Goal: Information Seeking & Learning: Understand process/instructions

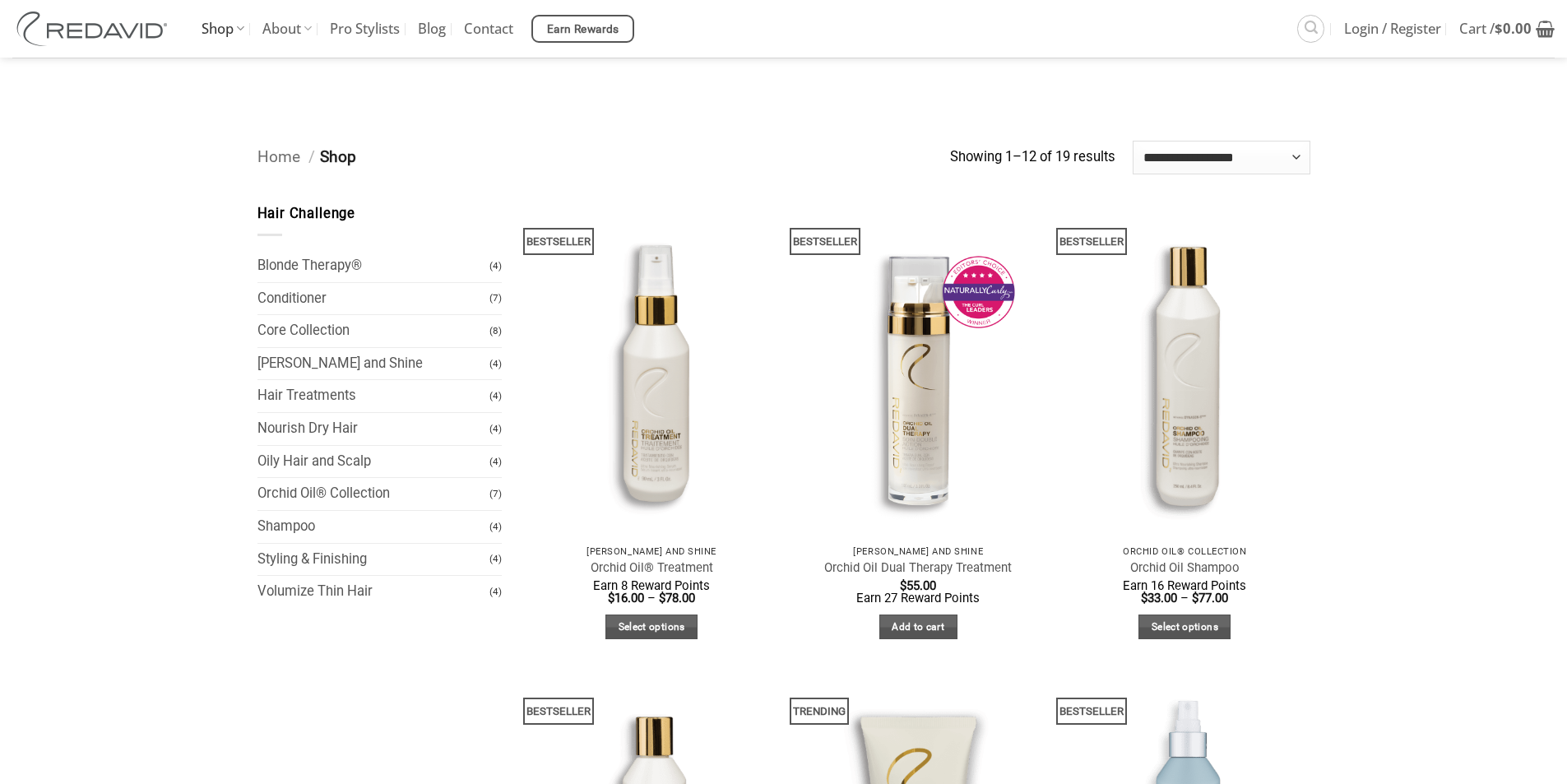
scroll to position [822, 0]
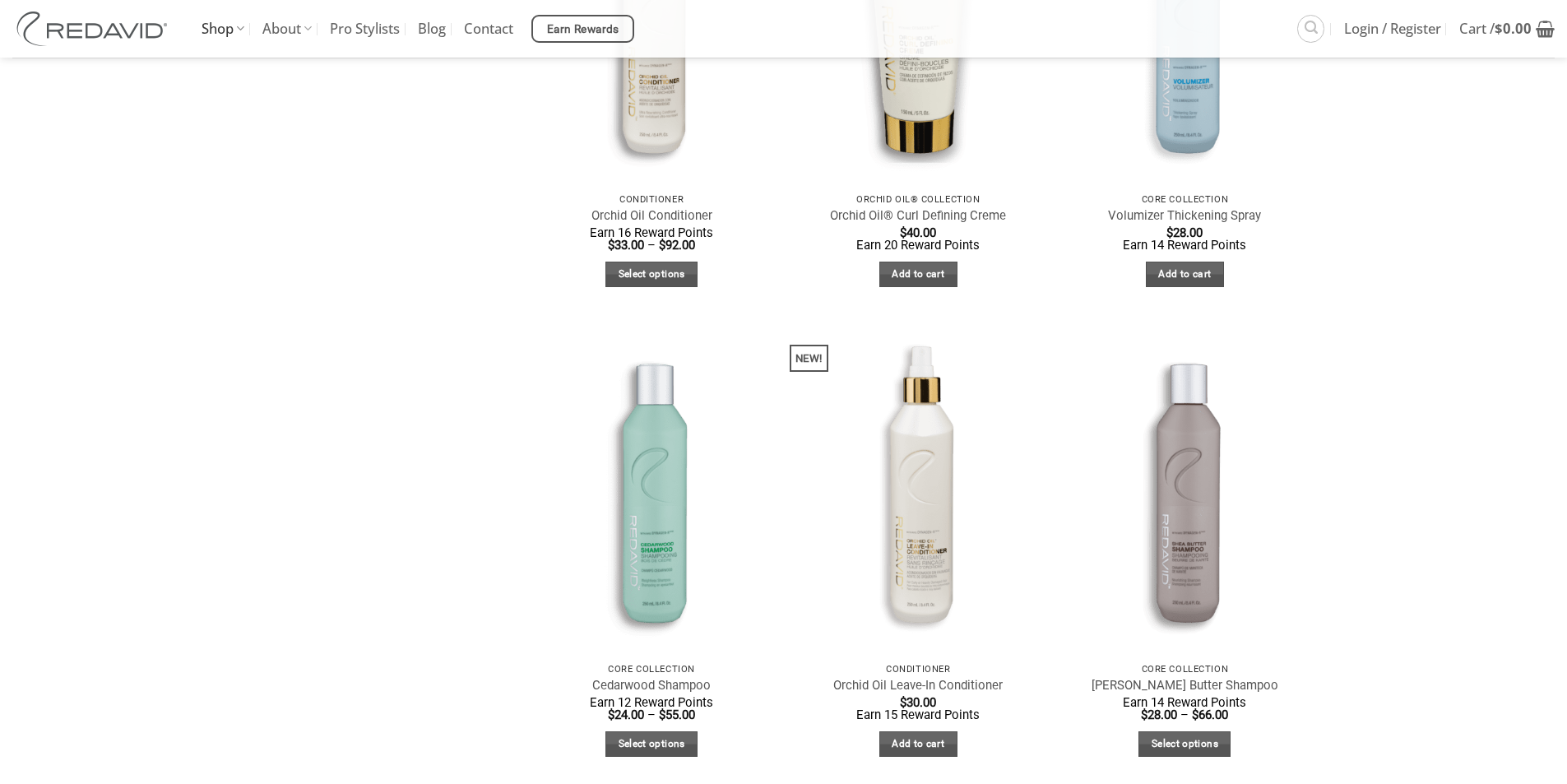
click at [1434, 268] on main "Hair Challenge Blonde Therapy® (4) Conditioner (7) Core Collection (8) Frizz Ta…" at bounding box center [784, 320] width 1567 height 1928
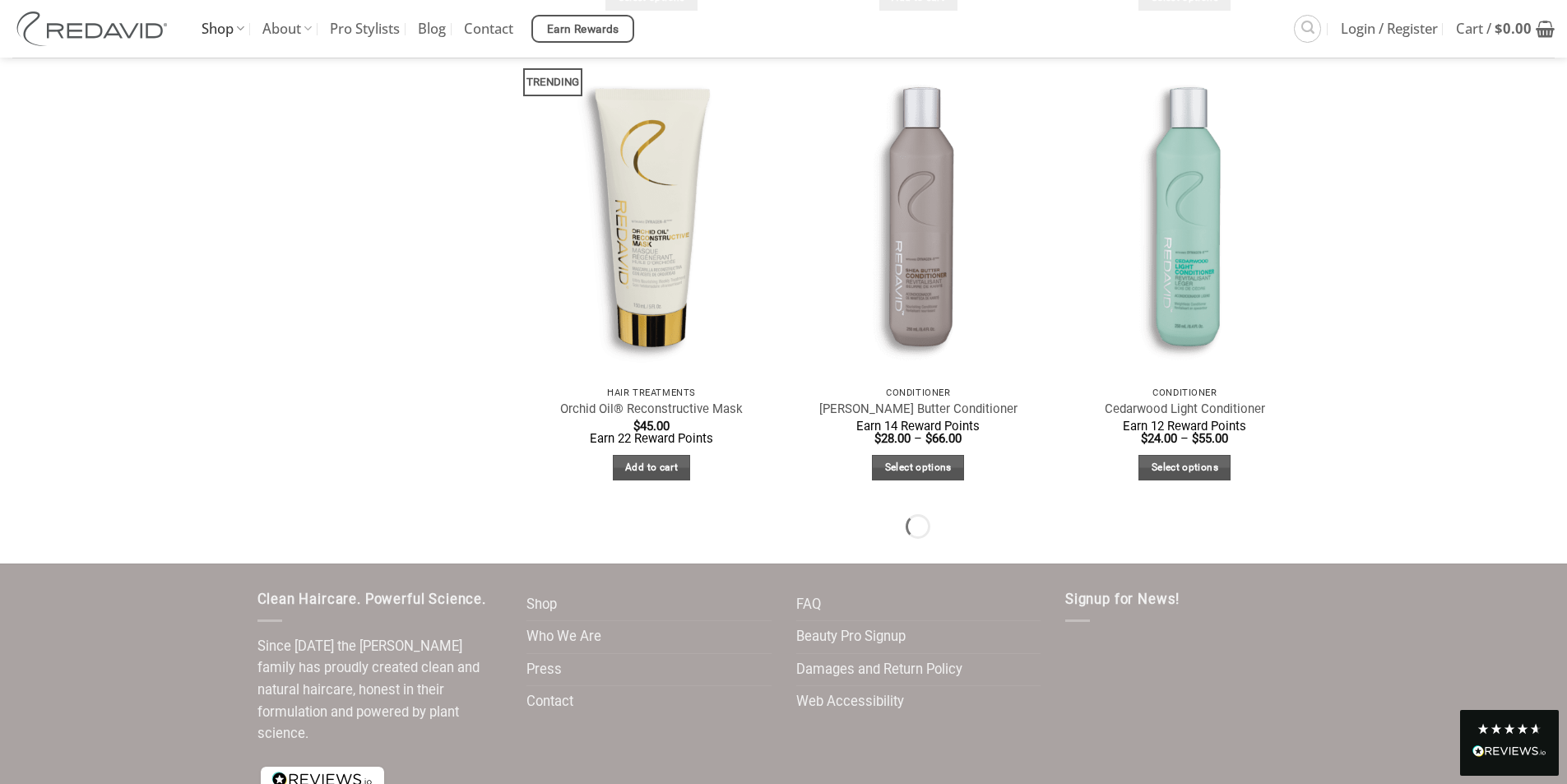
scroll to position [1669, 0]
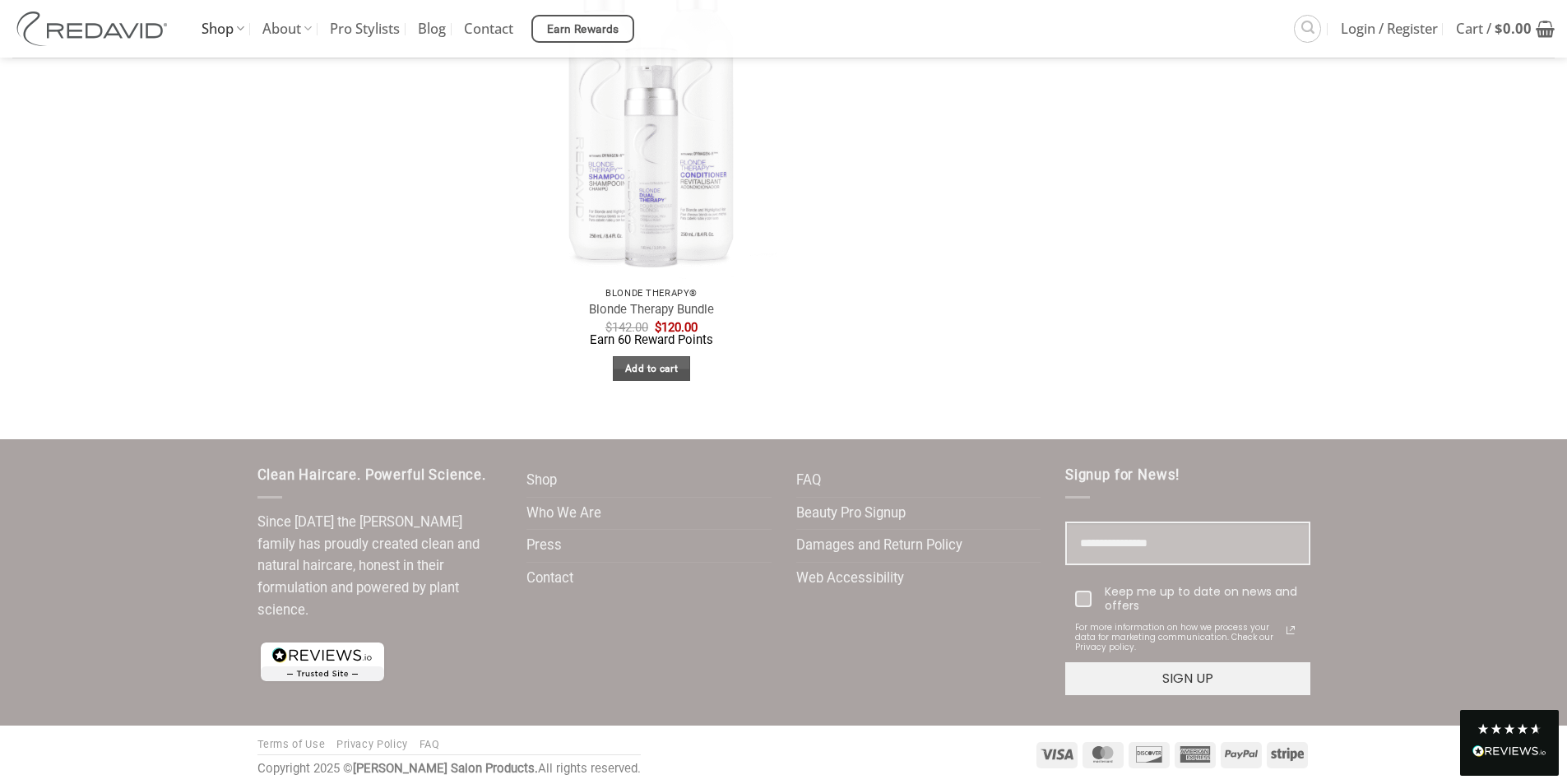
scroll to position [3227, 0]
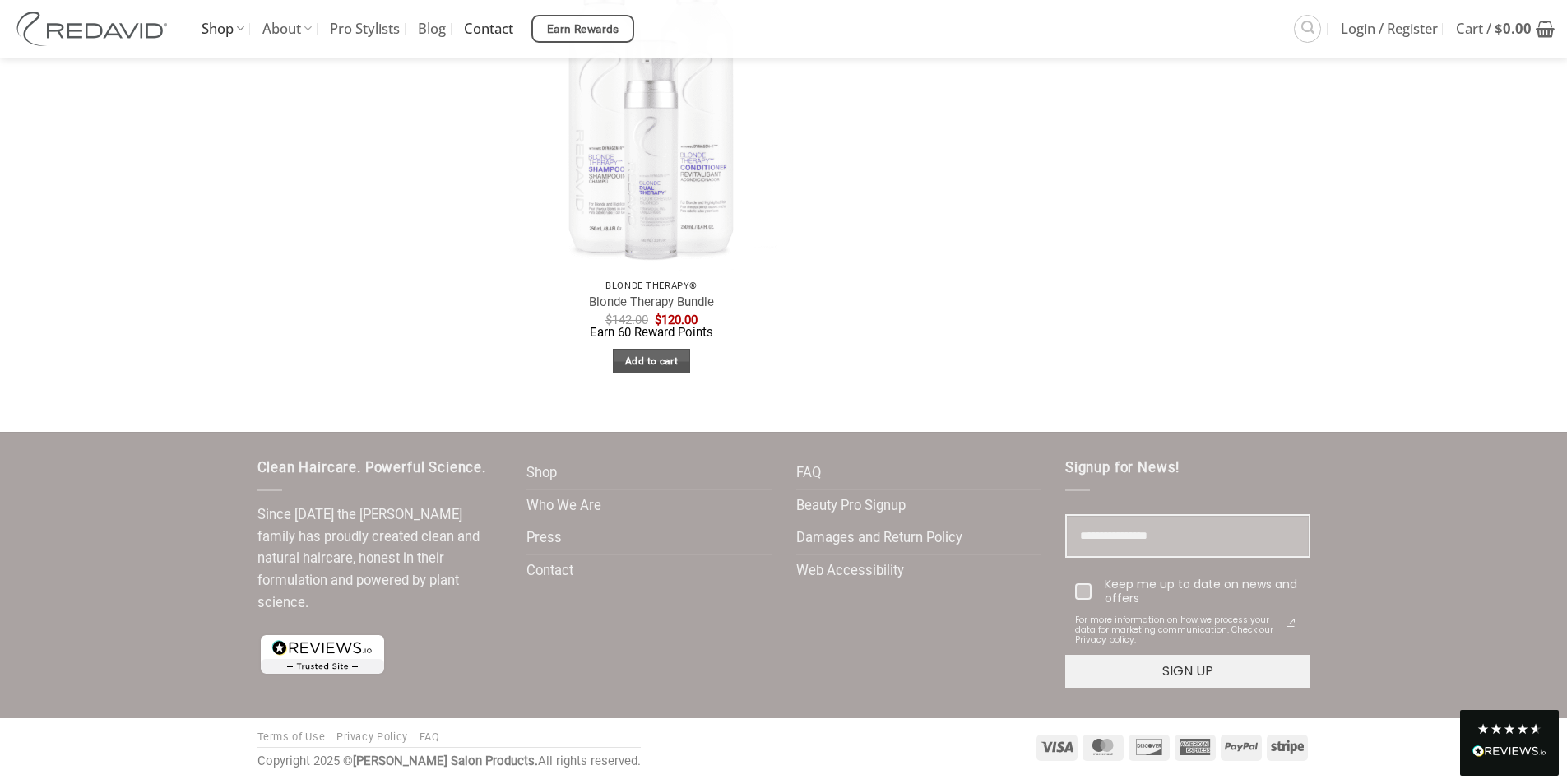
click at [501, 37] on link "Contact" at bounding box center [488, 28] width 49 height 58
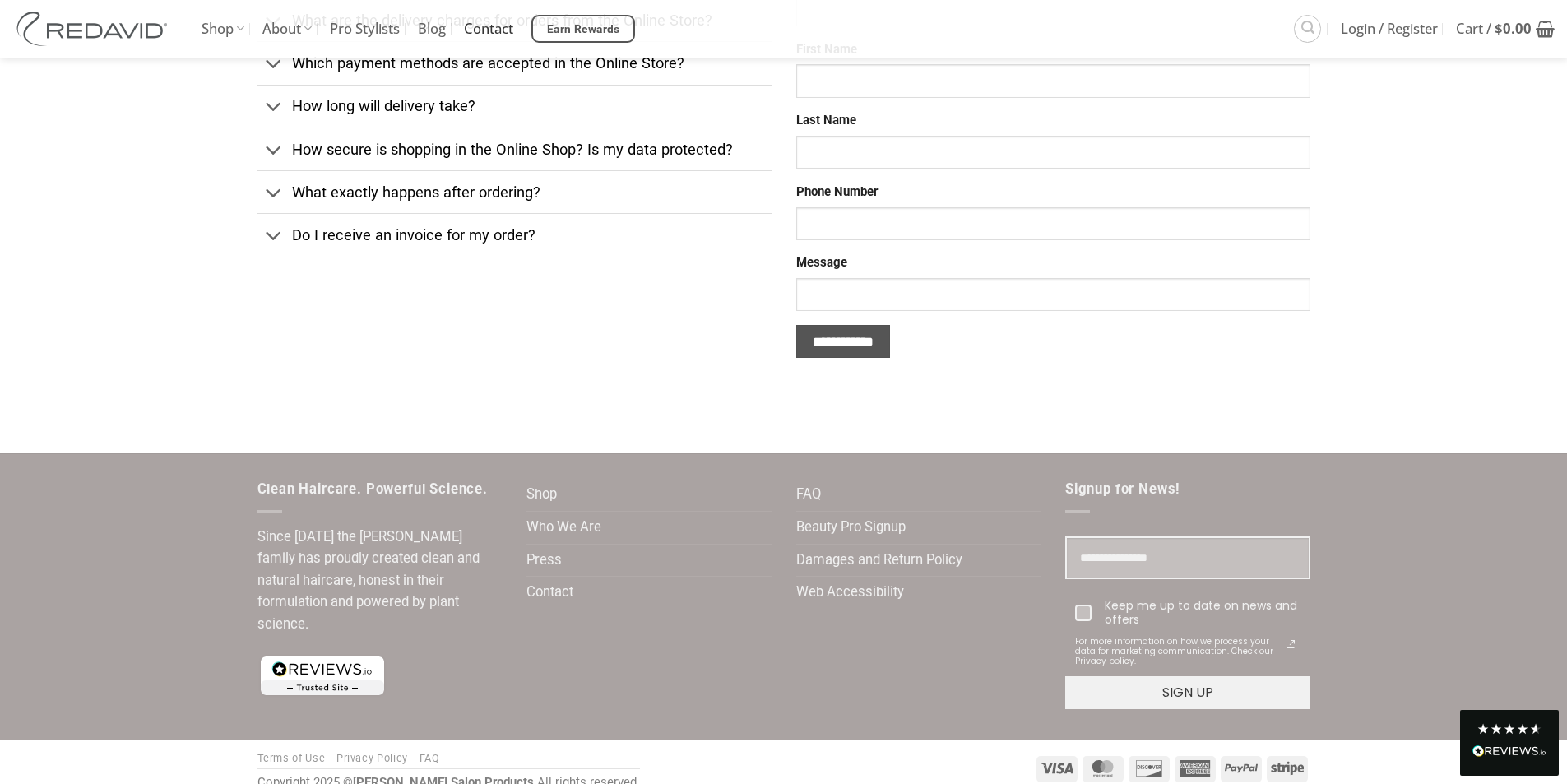
scroll to position [624, 0]
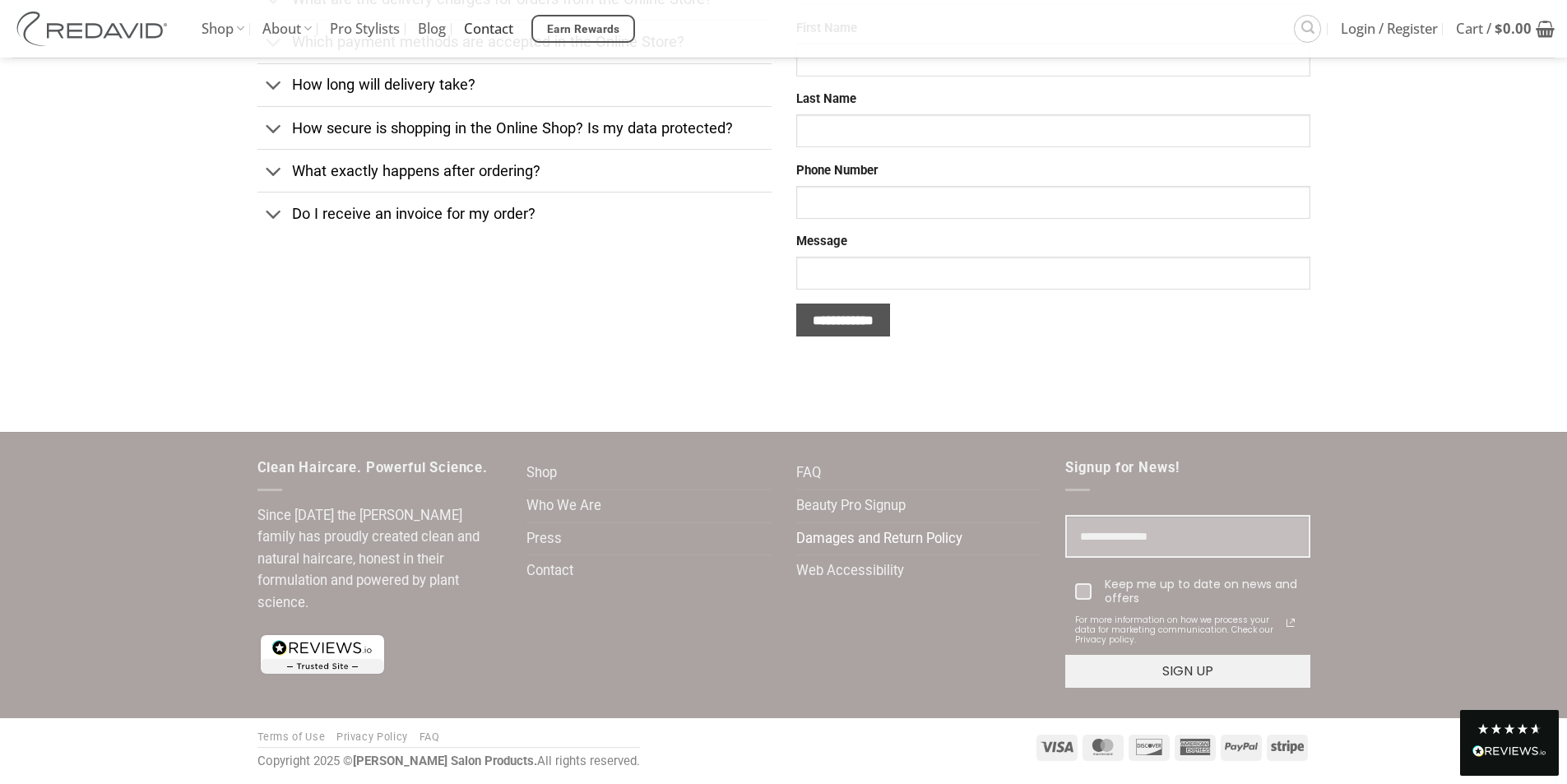
click at [930, 536] on link "Damages and Return Policy" at bounding box center [879, 539] width 166 height 32
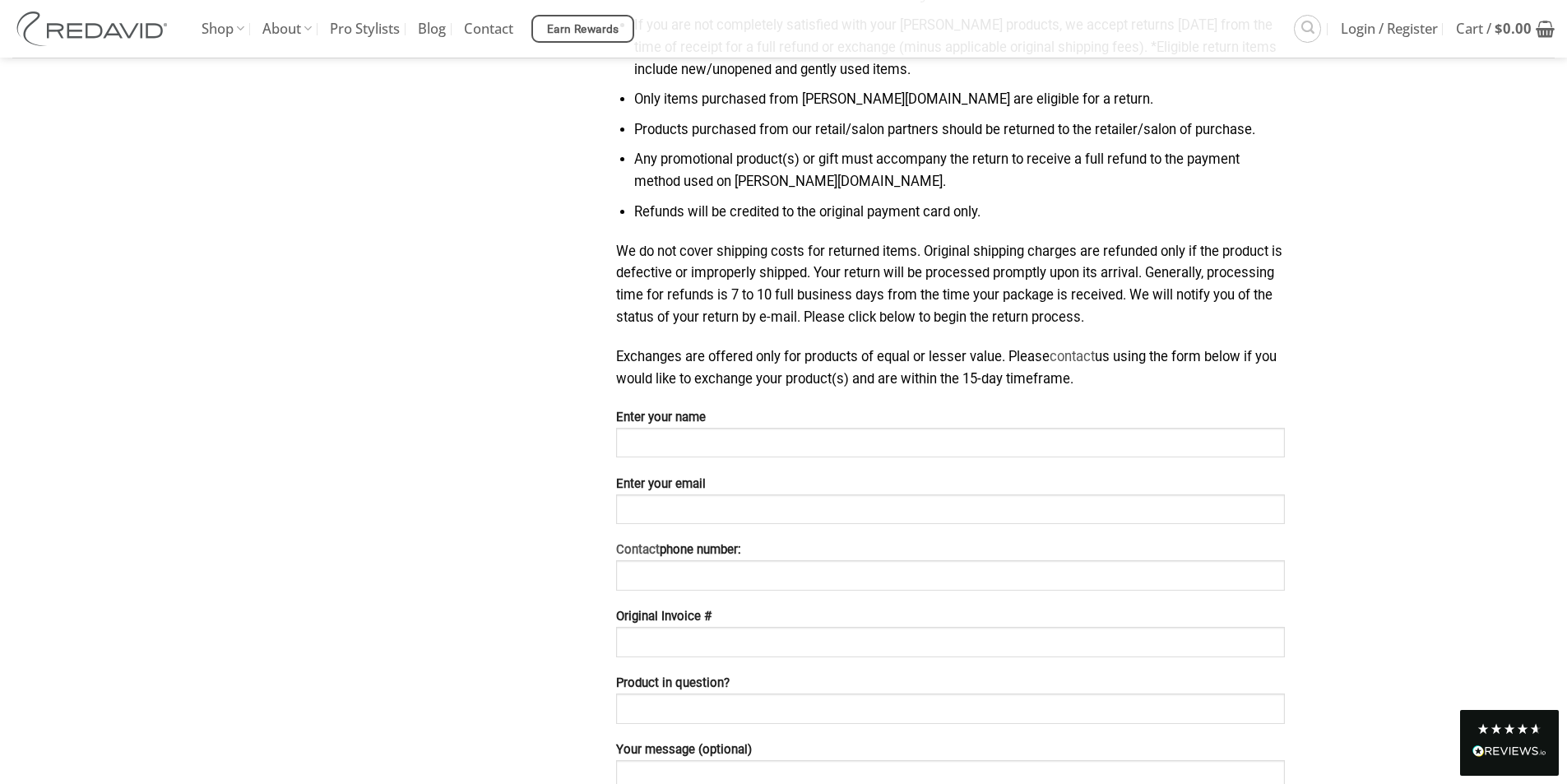
drag, startPoint x: 1371, startPoint y: 174, endPoint x: 1350, endPoint y: 157, distance: 27.0
click at [1350, 157] on div "DAMAGES AND RETURN POLICY Need to return something? Start here. Returns REDAVID…" at bounding box center [784, 481] width 1567 height 1686
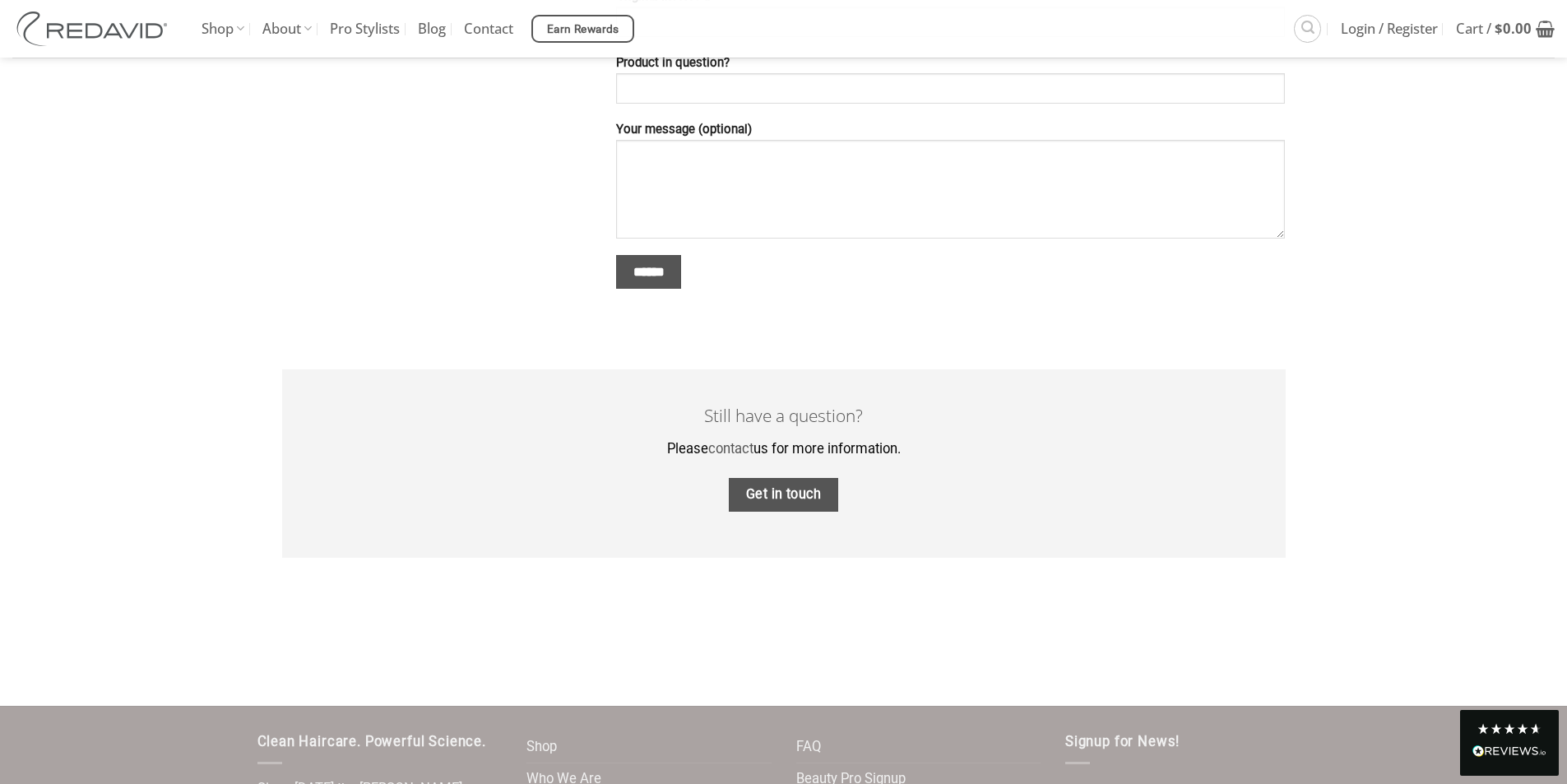
scroll to position [1388, 0]
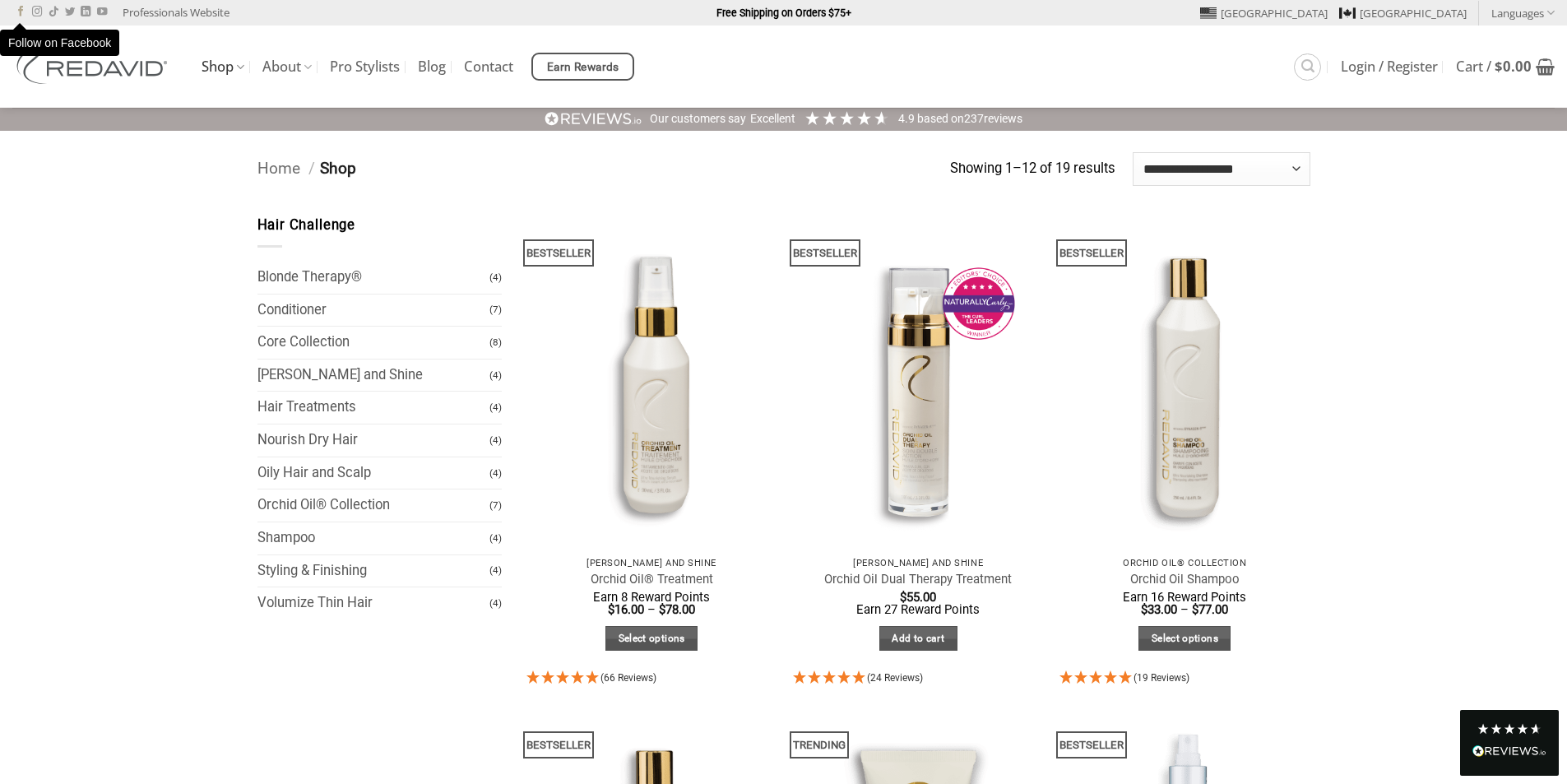
click at [22, 5] on icon "Follow on Facebook" at bounding box center [20, 11] width 10 height 12
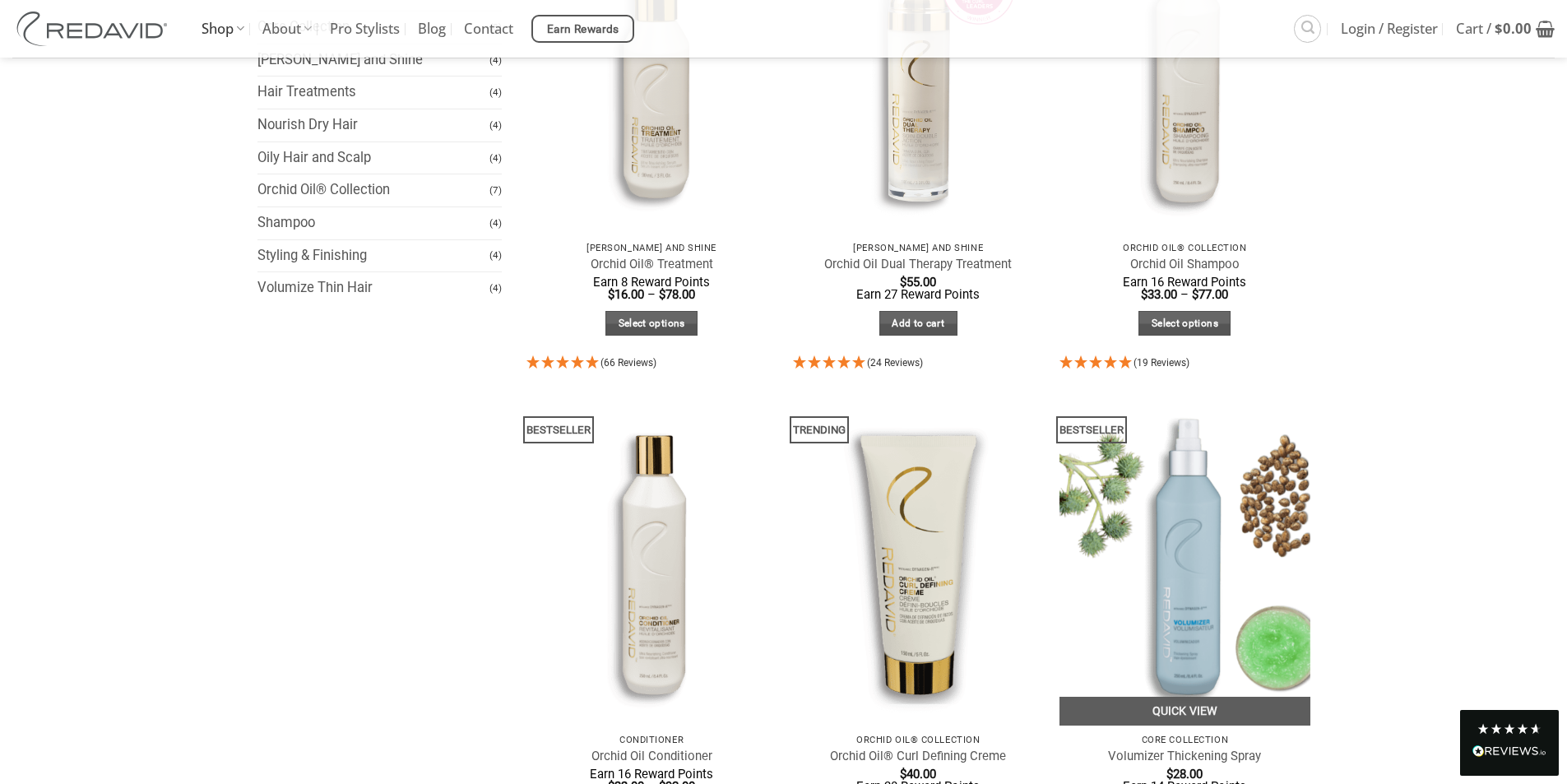
scroll to position [658, 0]
